Goal: Check status: Check status

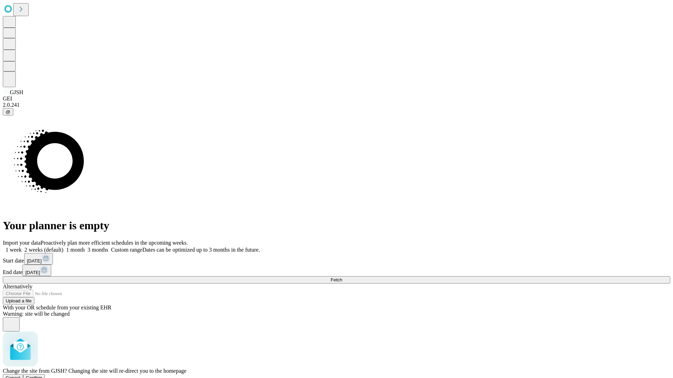
click at [42, 376] on span "Confirm" at bounding box center [34, 378] width 16 height 5
click at [63, 247] on label "2 weeks (default)" at bounding box center [43, 250] width 42 height 6
click at [342, 277] on span "Fetch" at bounding box center [336, 279] width 12 height 5
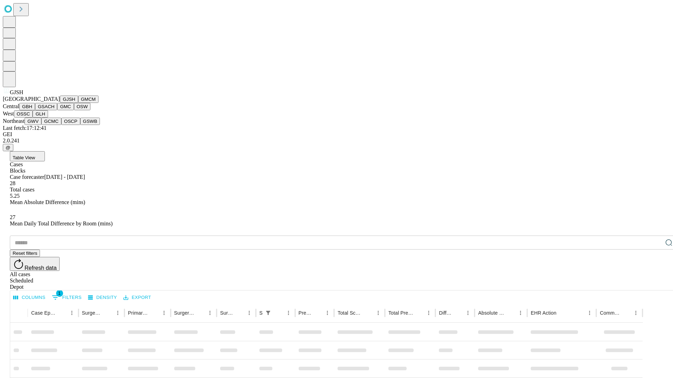
click at [78, 103] on button "GMCM" at bounding box center [88, 99] width 20 height 7
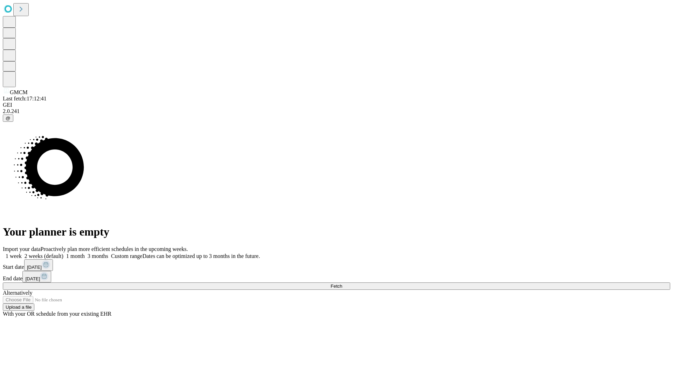
click at [63, 253] on label "2 weeks (default)" at bounding box center [43, 256] width 42 height 6
click at [342, 284] on span "Fetch" at bounding box center [336, 286] width 12 height 5
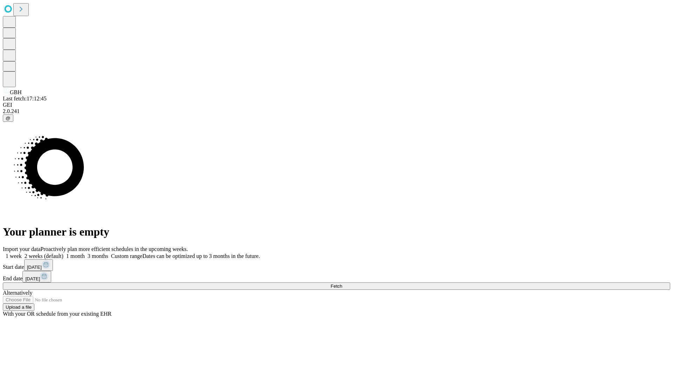
click at [63, 253] on label "2 weeks (default)" at bounding box center [43, 256] width 42 height 6
click at [342, 284] on span "Fetch" at bounding box center [336, 286] width 12 height 5
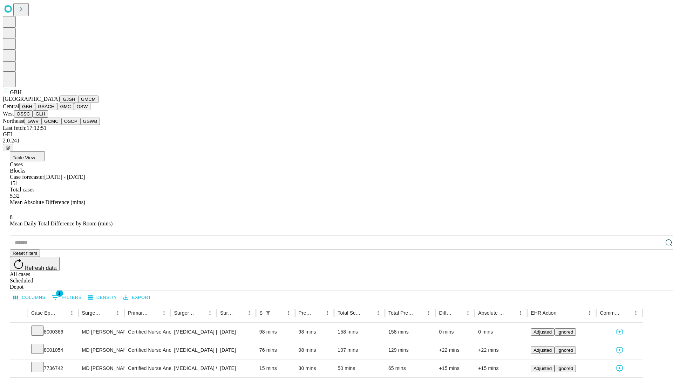
click at [54, 110] on button "GSACH" at bounding box center [46, 106] width 22 height 7
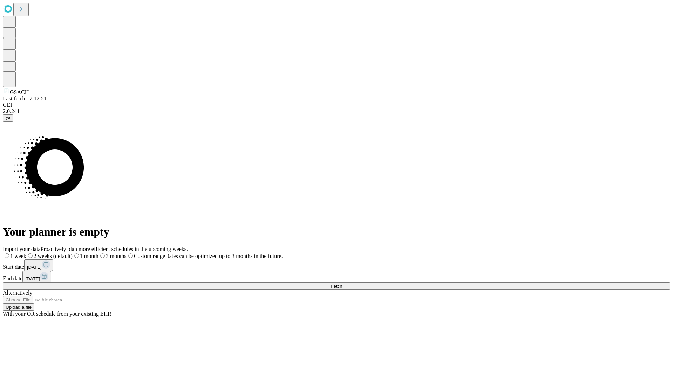
click at [73, 253] on label "2 weeks (default)" at bounding box center [49, 256] width 46 height 6
click at [342, 284] on span "Fetch" at bounding box center [336, 286] width 12 height 5
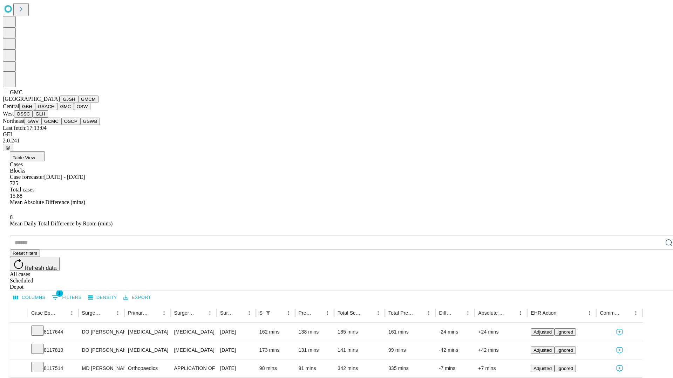
click at [74, 110] on button "OSW" at bounding box center [82, 106] width 17 height 7
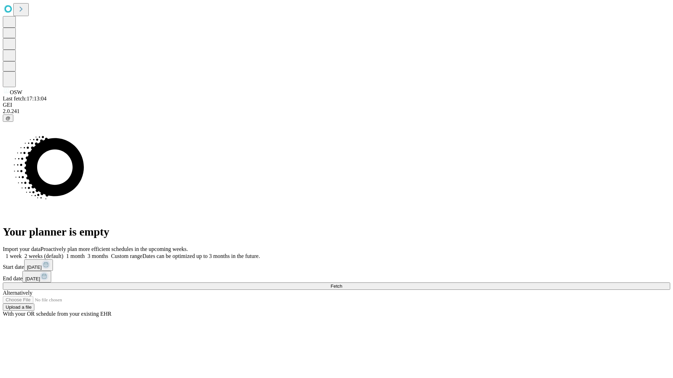
click at [63, 253] on label "2 weeks (default)" at bounding box center [43, 256] width 42 height 6
click at [342, 284] on span "Fetch" at bounding box center [336, 286] width 12 height 5
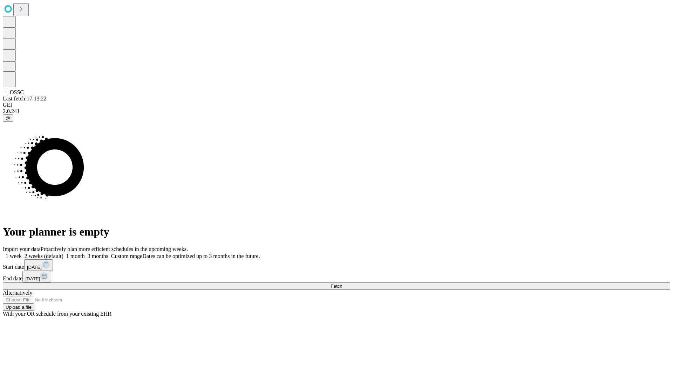
click at [63, 253] on label "2 weeks (default)" at bounding box center [43, 256] width 42 height 6
click at [342, 284] on span "Fetch" at bounding box center [336, 286] width 12 height 5
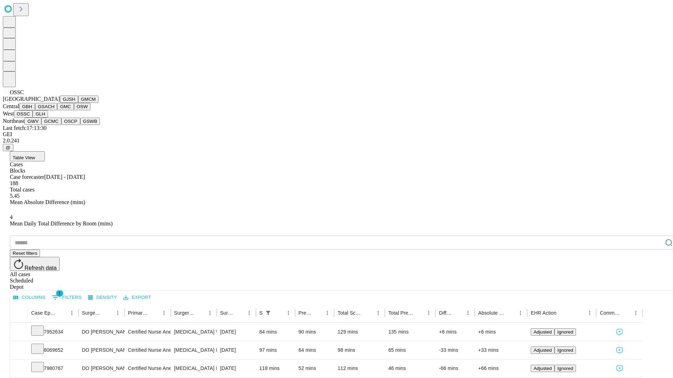
click at [48, 118] on button "GLH" at bounding box center [40, 113] width 15 height 7
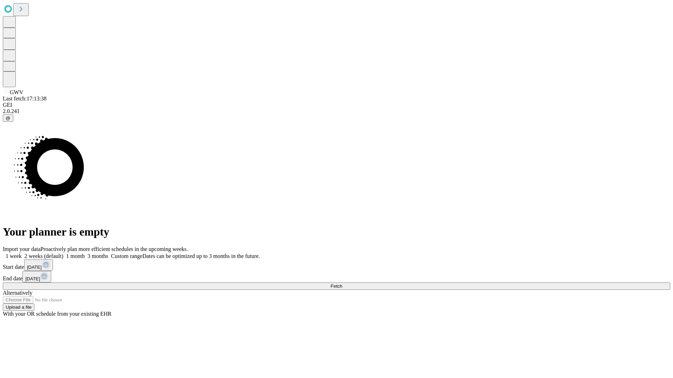
click at [63, 253] on label "2 weeks (default)" at bounding box center [43, 256] width 42 height 6
click at [342, 284] on span "Fetch" at bounding box center [336, 286] width 12 height 5
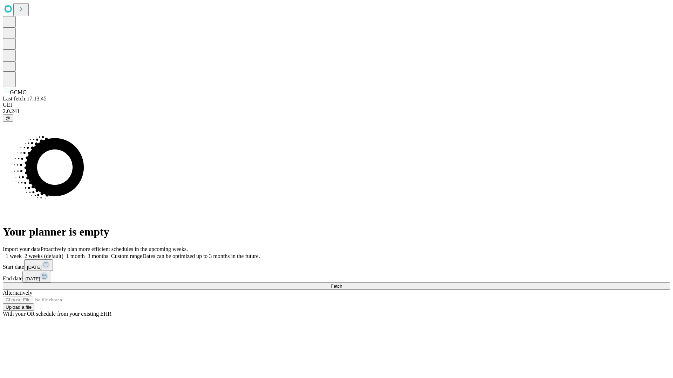
click at [63, 253] on label "2 weeks (default)" at bounding box center [43, 256] width 42 height 6
click at [342, 284] on span "Fetch" at bounding box center [336, 286] width 12 height 5
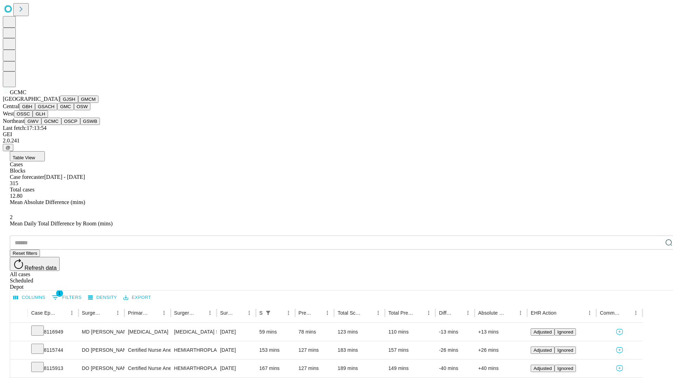
click at [61, 125] on button "OSCP" at bounding box center [70, 121] width 19 height 7
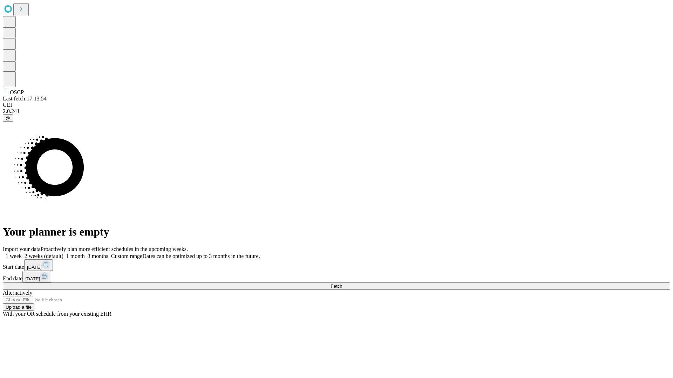
click at [342, 284] on span "Fetch" at bounding box center [336, 286] width 12 height 5
click at [63, 253] on label "2 weeks (default)" at bounding box center [43, 256] width 42 height 6
click at [342, 284] on span "Fetch" at bounding box center [336, 286] width 12 height 5
